Goal: Task Accomplishment & Management: Use online tool/utility

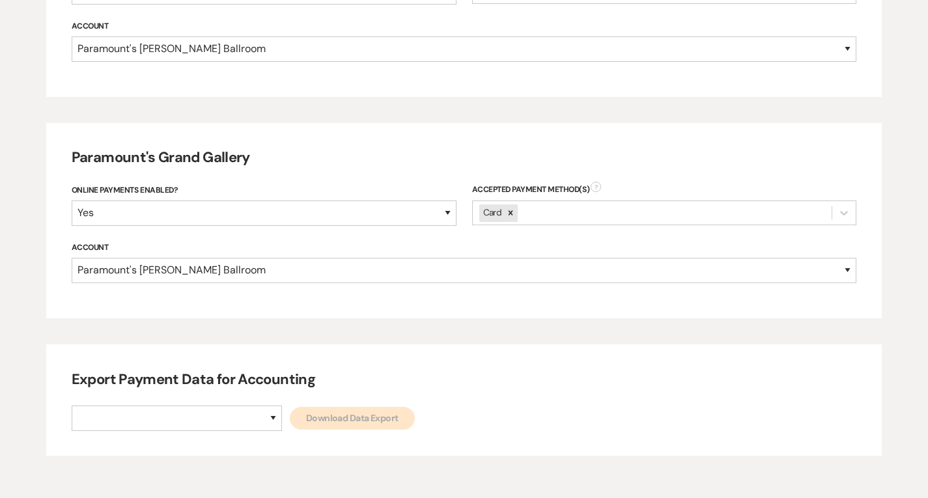
scroll to position [728, 0]
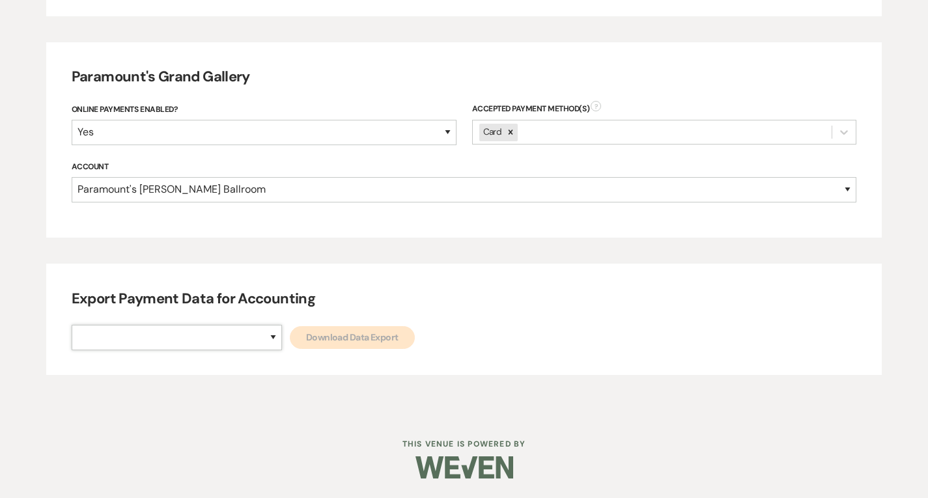
click at [210, 348] on select "Paramount's [PERSON_NAME] Ballroom Paramount's [GEOGRAPHIC_DATA]" at bounding box center [177, 337] width 210 height 25
click at [72, 325] on select "Paramount's [PERSON_NAME] Ballroom Paramount's [GEOGRAPHIC_DATA]" at bounding box center [177, 337] width 210 height 25
drag, startPoint x: 219, startPoint y: 340, endPoint x: 217, endPoint y: 348, distance: 8.2
click at [219, 340] on select "Paramount's [PERSON_NAME] Ballroom Paramount's [GEOGRAPHIC_DATA]" at bounding box center [177, 337] width 210 height 25
select select "634"
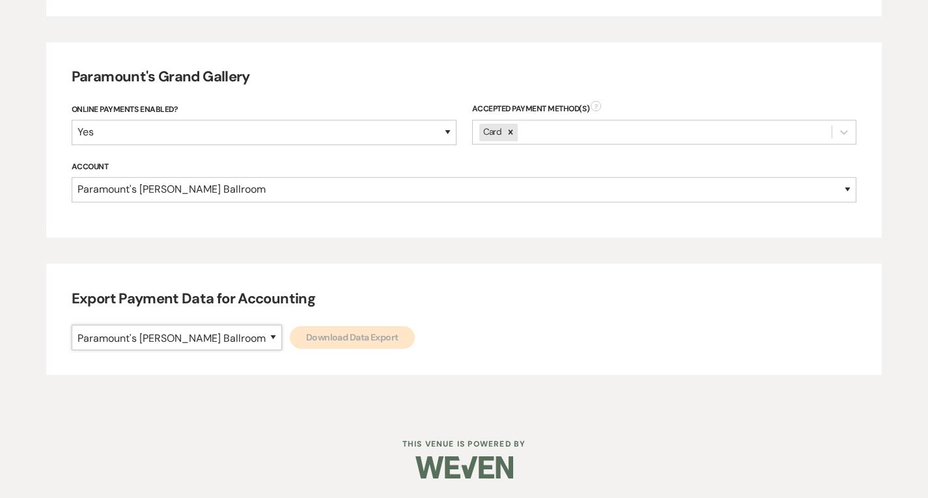
click at [72, 325] on select "Paramount's [PERSON_NAME] Ballroom Paramount's [GEOGRAPHIC_DATA]" at bounding box center [177, 337] width 210 height 25
click at [290, 343] on link "Download Data Export" at bounding box center [352, 337] width 125 height 23
click at [225, 341] on select "Paramount's [PERSON_NAME] Ballroom Paramount's [GEOGRAPHIC_DATA]" at bounding box center [177, 337] width 210 height 25
select select "666"
click at [72, 325] on select "Paramount's [PERSON_NAME] Ballroom Paramount's [GEOGRAPHIC_DATA]" at bounding box center [177, 337] width 210 height 25
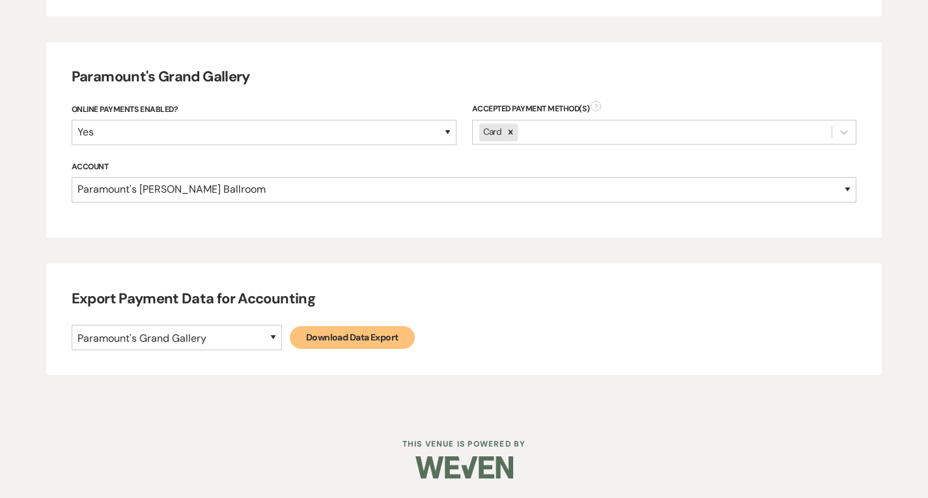
click at [309, 331] on link "Download Data Export" at bounding box center [352, 337] width 125 height 23
select select
